Goal: Book appointment/travel/reservation

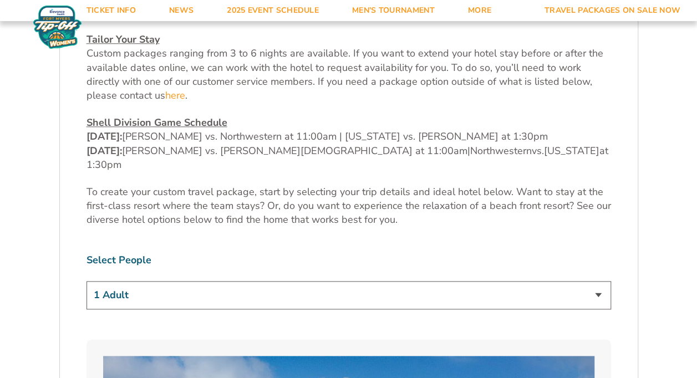
scroll to position [610, 0]
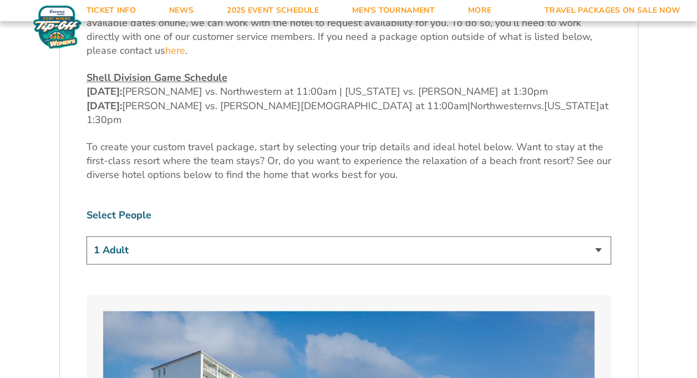
click at [588, 236] on select "1 Adult 2 Adults 3 Adults 4 Adults 2 Adults + 1 Child 2 Adults + 2 Children 2 A…" at bounding box center [349, 250] width 525 height 28
select select "2 Adults + 3 Children"
click at [87, 236] on select "1 Adult 2 Adults 3 Adults 4 Adults 2 Adults + 1 Child 2 Adults + 2 Children 2 A…" at bounding box center [349, 250] width 525 height 28
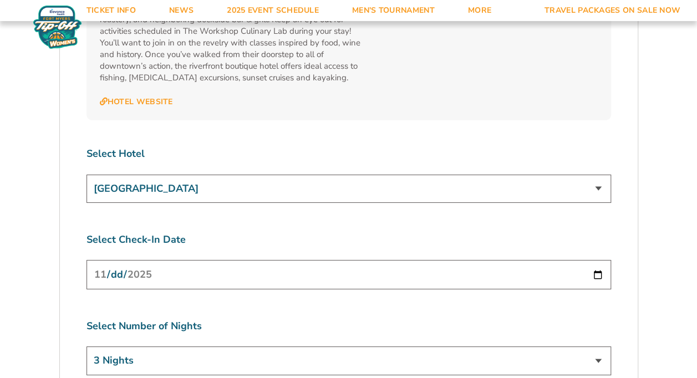
scroll to position [4105, 0]
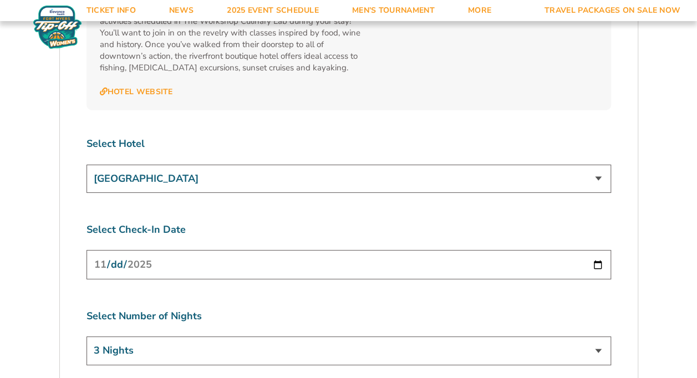
click at [600, 337] on select "3 Nights 4 Nights 5 Nights 6 Nights" at bounding box center [349, 351] width 525 height 28
click at [87, 337] on select "3 Nights 4 Nights 5 Nights 6 Nights" at bounding box center [349, 351] width 525 height 28
click at [601, 250] on input "[DATE]" at bounding box center [349, 264] width 525 height 29
click at [490, 337] on select "3 Nights 4 Nights 5 Nights 6 Nights" at bounding box center [349, 351] width 525 height 28
select select "3 Nights"
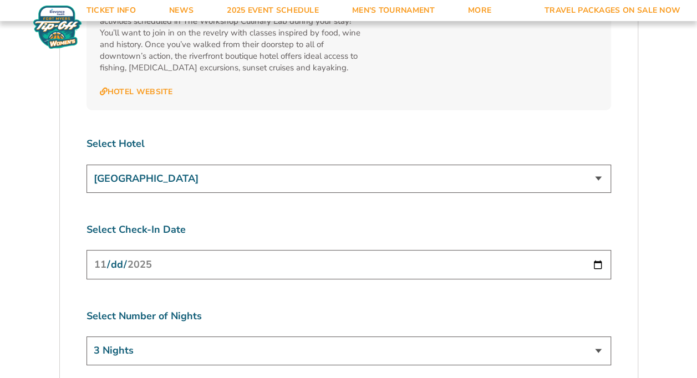
click at [87, 337] on select "3 Nights 4 Nights 5 Nights 6 Nights" at bounding box center [349, 351] width 525 height 28
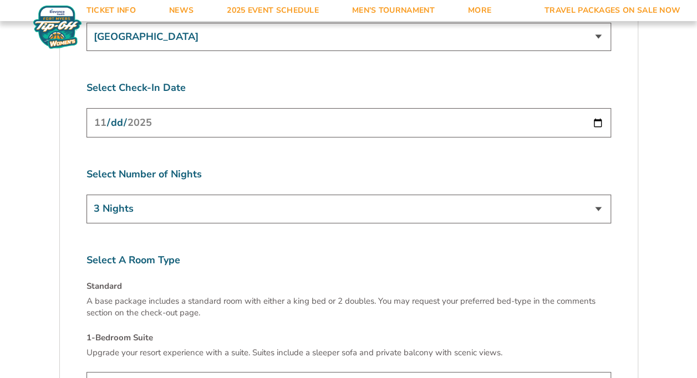
scroll to position [4271, 0]
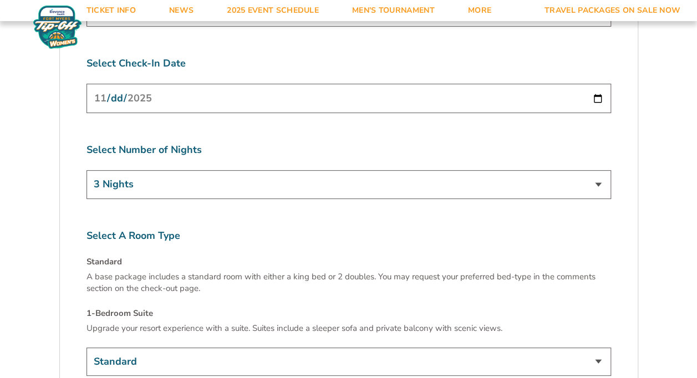
click at [385, 348] on select "Standard 1-Bedroom Suite (+$149 per night)" at bounding box center [349, 362] width 525 height 28
select select "1-Bedroom Suite"
click at [87, 348] on select "Standard 1-Bedroom Suite (+$149 per night)" at bounding box center [349, 362] width 525 height 28
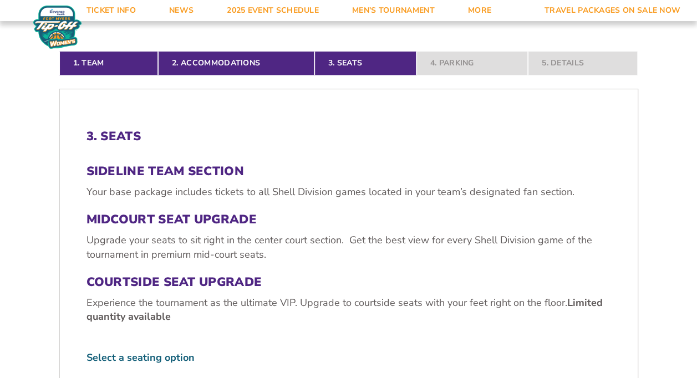
scroll to position [349, 0]
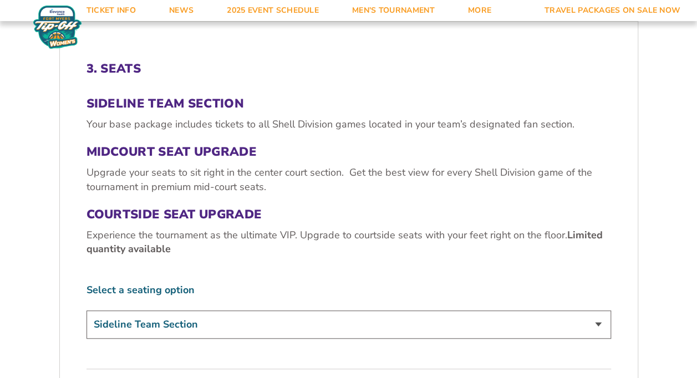
click at [357, 311] on select "Sideline Team Section Midcourt Seat Upgrade (+$70 per person) Courtside Seat Up…" at bounding box center [349, 325] width 525 height 28
click at [87, 311] on select "Sideline Team Section Midcourt Seat Upgrade (+$70 per person) Courtside Seat Up…" at bounding box center [349, 325] width 525 height 28
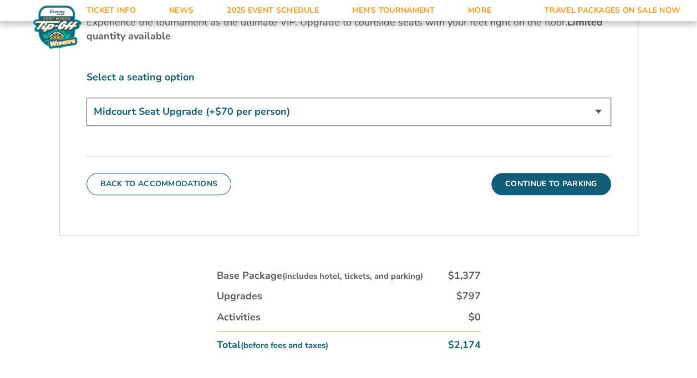
scroll to position [571, 0]
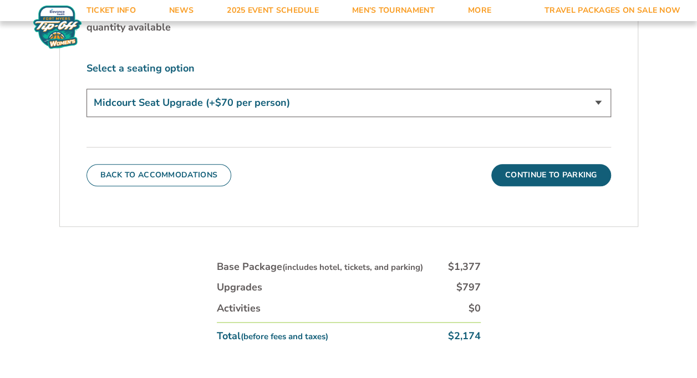
click at [326, 89] on select "Sideline Team Section Midcourt Seat Upgrade (+$70 per person) Courtside Seat Up…" at bounding box center [349, 103] width 525 height 28
select select "Courtside Seat Upgrade"
click at [87, 89] on select "Sideline Team Section Midcourt Seat Upgrade (+$70 per person) Courtside Seat Up…" at bounding box center [349, 103] width 525 height 28
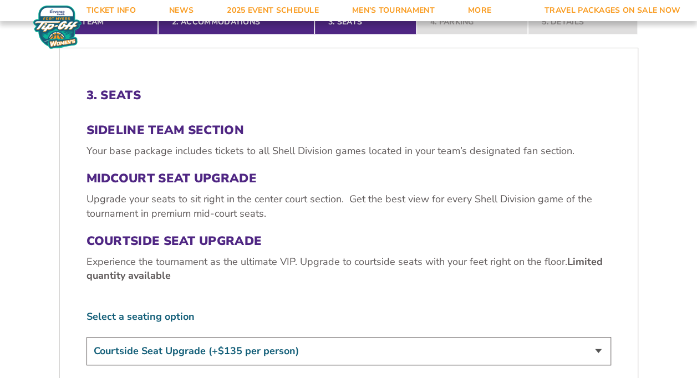
scroll to position [0, 0]
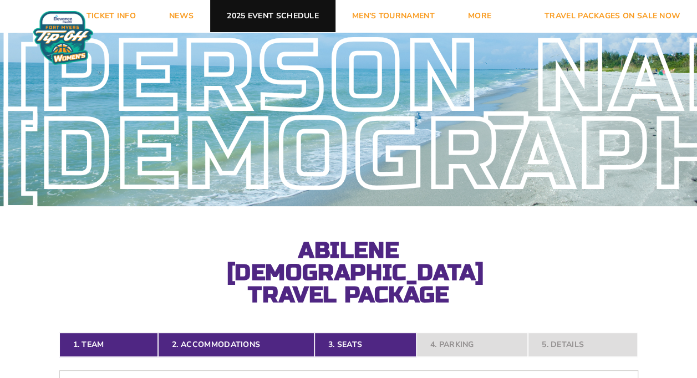
click at [273, 23] on link "2025 Event Schedule" at bounding box center [272, 16] width 125 height 32
